Goal: Transaction & Acquisition: Purchase product/service

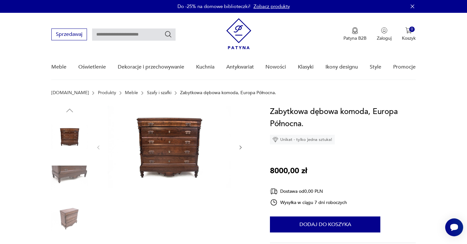
click at [175, 168] on img at bounding box center [169, 147] width 124 height 82
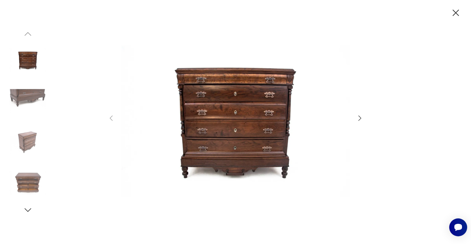
click at [360, 116] on icon "button" at bounding box center [360, 119] width 8 height 8
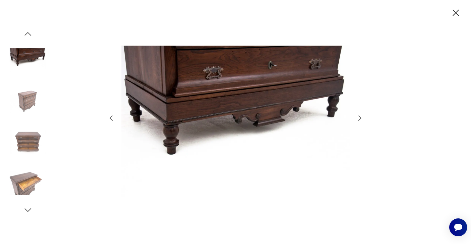
click at [360, 118] on icon "button" at bounding box center [360, 119] width 8 height 8
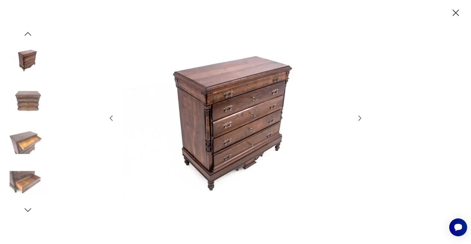
click at [360, 118] on icon "button" at bounding box center [360, 119] width 8 height 8
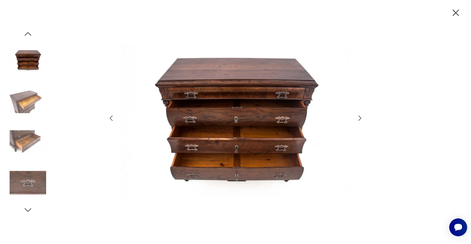
click at [456, 10] on icon "button" at bounding box center [456, 12] width 11 height 11
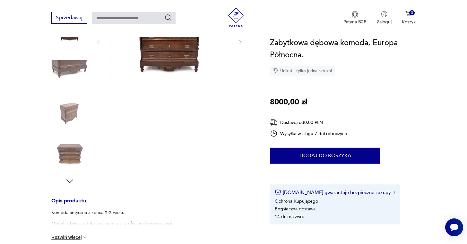
scroll to position [135, 0]
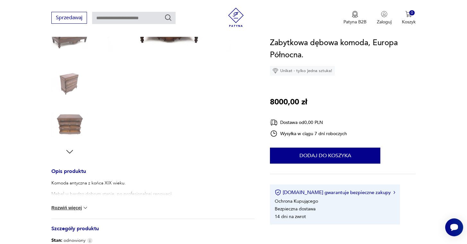
click at [64, 122] on img at bounding box center [69, 124] width 37 height 37
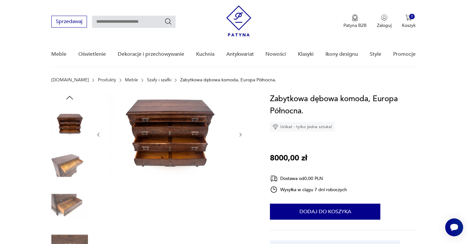
scroll to position [0, 0]
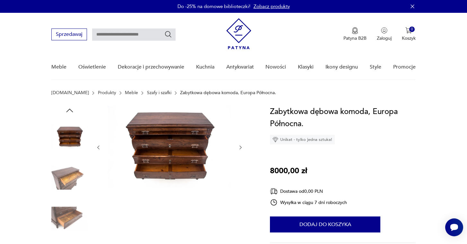
click at [182, 136] on img at bounding box center [169, 147] width 124 height 82
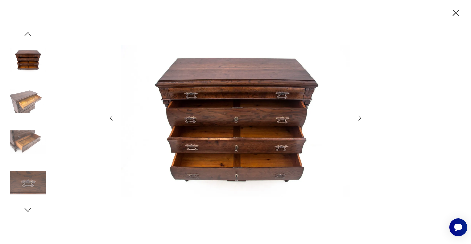
click at [461, 10] on icon "button" at bounding box center [456, 12] width 11 height 11
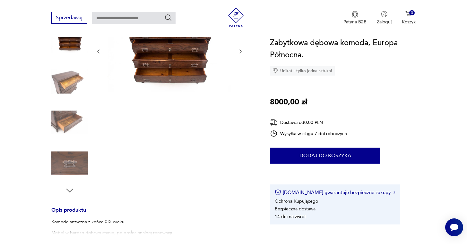
scroll to position [185, 0]
